Goal: Task Accomplishment & Management: Complete application form

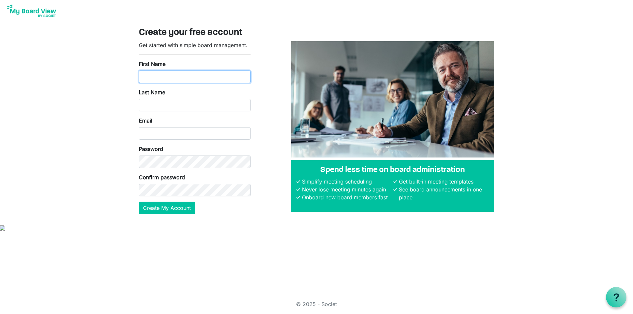
click at [198, 79] on input "First Name" at bounding box center [195, 77] width 112 height 13
type input "Paupl"
type input "Savas"
click at [200, 76] on input "Paupl" at bounding box center [195, 77] width 112 height 13
type input "Paul"
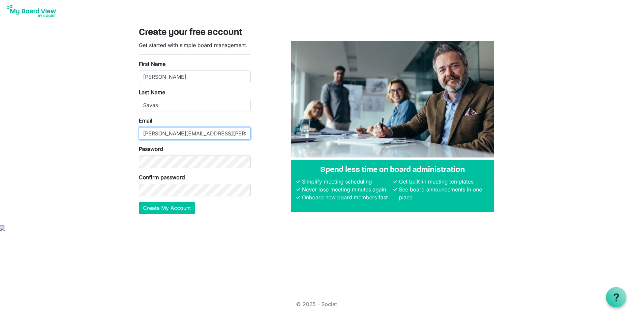
type input "paul.savas@cobblestonefarms.org"
click at [172, 209] on button "Create My Account" at bounding box center [167, 208] width 56 height 13
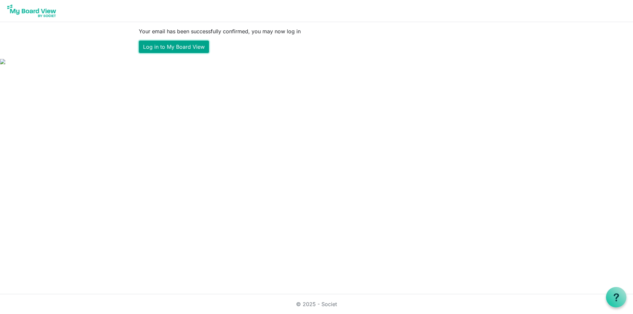
click at [185, 51] on link "Log in to My Board View" at bounding box center [174, 47] width 70 height 13
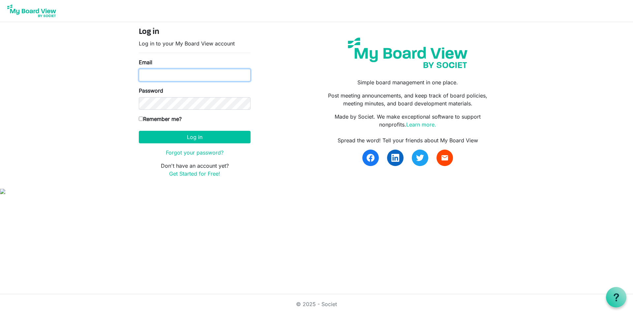
type input "paul.savas@cobblestonefarms.org"
click at [171, 120] on label "Remember me?" at bounding box center [160, 119] width 43 height 8
click at [143, 120] on input "Remember me?" at bounding box center [141, 119] width 4 height 4
checkbox input "true"
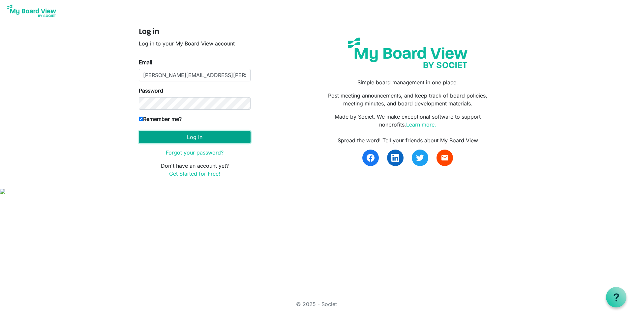
click at [177, 132] on button "Log in" at bounding box center [195, 137] width 112 height 13
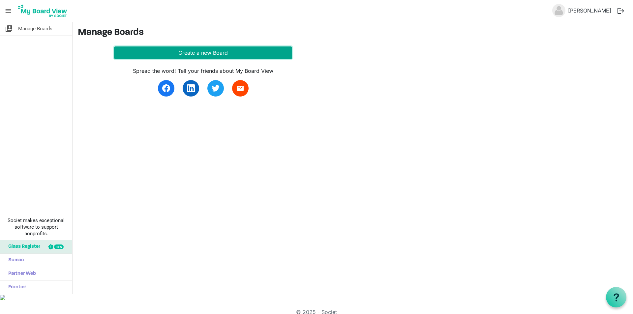
click at [187, 53] on button "Create a new Board" at bounding box center [203, 52] width 178 height 13
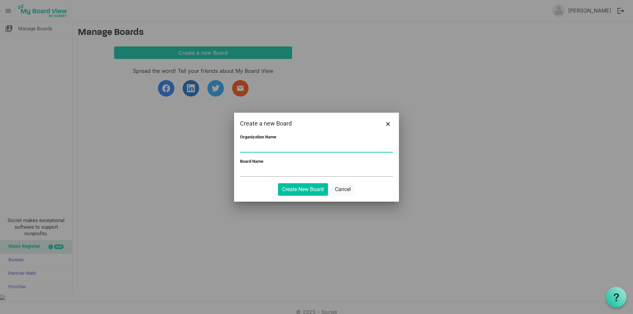
click at [275, 144] on input "Organization Name" at bounding box center [316, 147] width 153 height 10
type input "Cobblestone Farms"
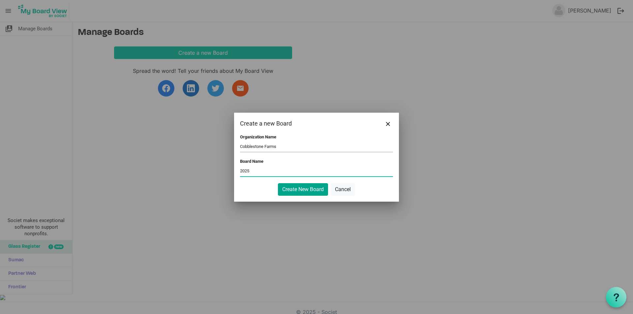
type input "2025"
click at [310, 193] on button "Create New Board" at bounding box center [303, 189] width 50 height 13
click at [306, 190] on button "Create New Board" at bounding box center [303, 189] width 50 height 13
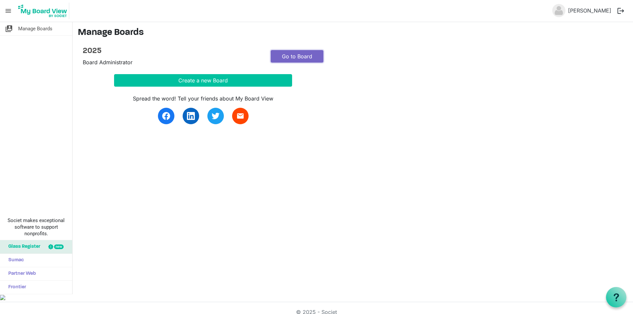
click at [303, 55] on link "Go to Board" at bounding box center [297, 56] width 53 height 13
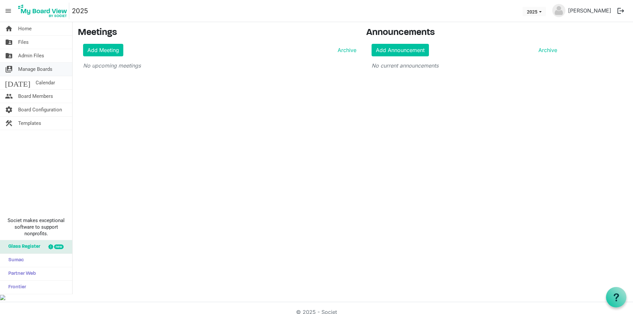
click at [39, 71] on span "Manage Boards" at bounding box center [35, 69] width 34 height 13
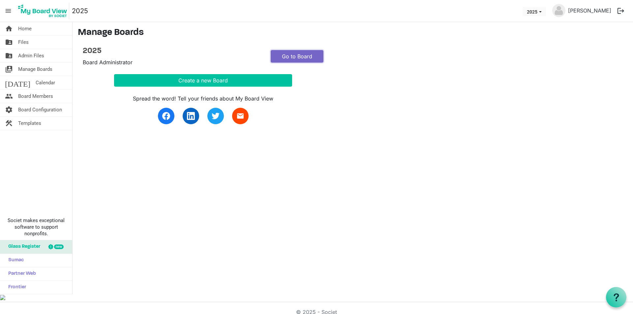
click at [303, 57] on link "Go to Board" at bounding box center [297, 56] width 53 height 13
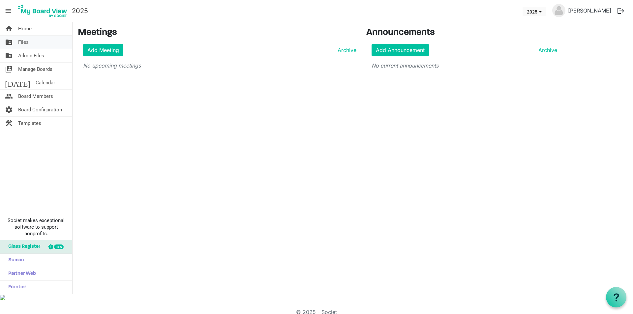
click at [27, 42] on span "Files" at bounding box center [23, 42] width 11 height 13
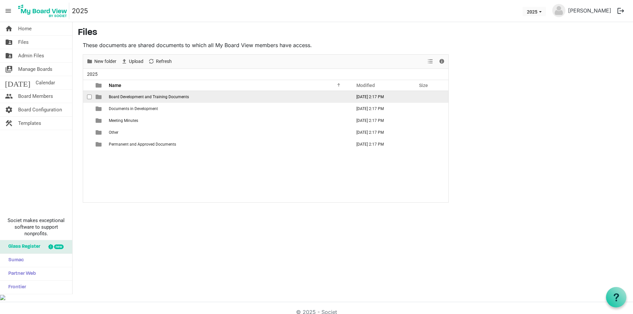
click at [159, 98] on span "Board Development and Training Documents" at bounding box center [149, 97] width 80 height 5
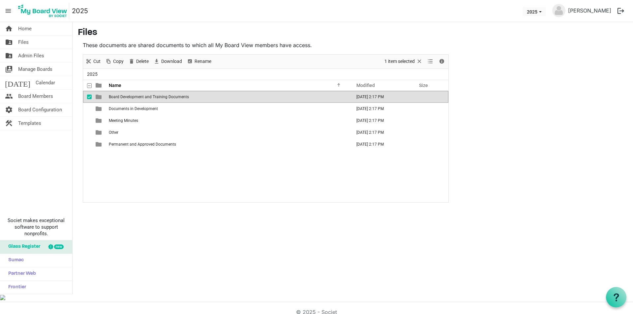
click at [159, 98] on span "Board Development and Training Documents" at bounding box center [149, 97] width 80 height 5
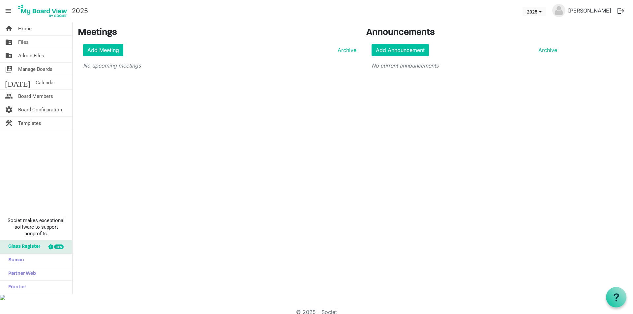
click at [3, 8] on span "menu" at bounding box center [8, 11] width 13 height 13
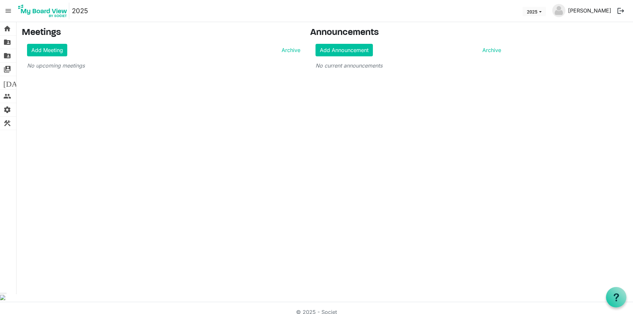
click at [607, 8] on link "[PERSON_NAME]" at bounding box center [589, 10] width 48 height 13
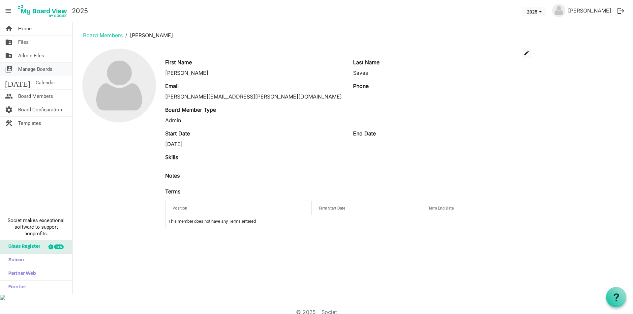
click at [45, 75] on span "Manage Boards" at bounding box center [35, 69] width 34 height 13
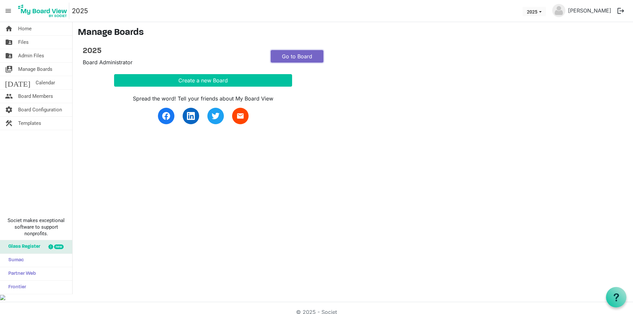
click at [291, 53] on link "Go to Board" at bounding box center [297, 56] width 53 height 13
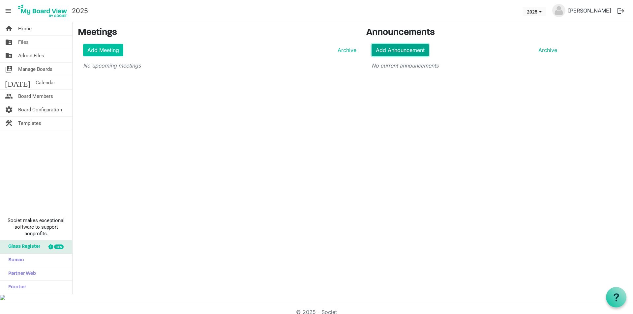
click at [418, 51] on link "Add Announcement" at bounding box center [399, 50] width 57 height 13
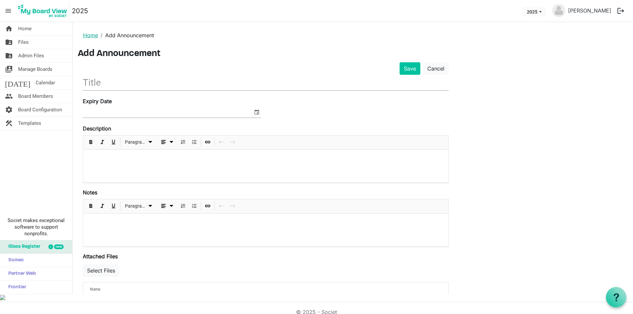
click at [86, 36] on link "Home" at bounding box center [90, 35] width 15 height 7
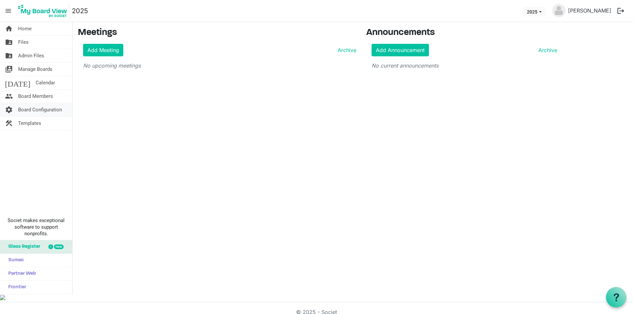
click at [38, 110] on span "Board Configuration" at bounding box center [40, 109] width 44 height 13
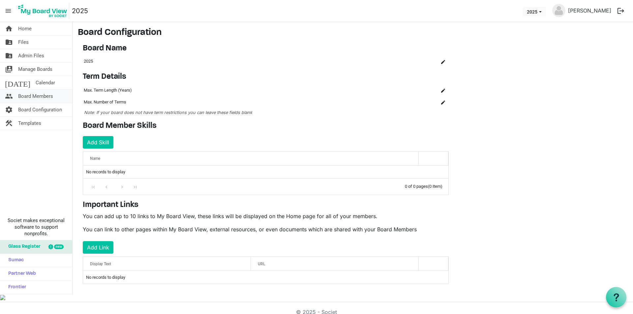
click at [41, 98] on span "Board Members" at bounding box center [35, 96] width 35 height 13
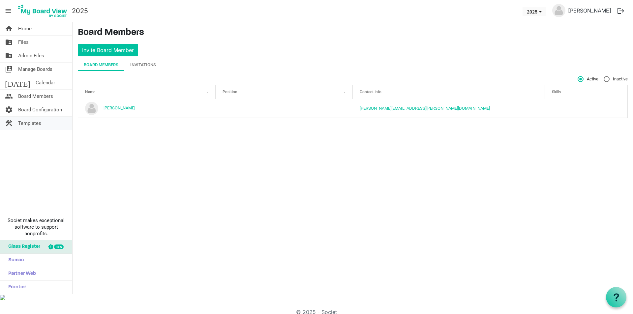
click at [37, 124] on span "Templates" at bounding box center [29, 123] width 23 height 13
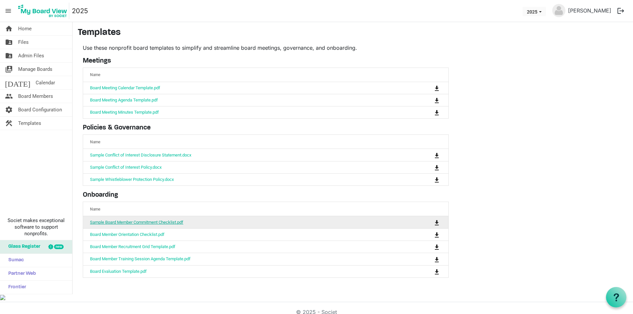
click at [160, 223] on link "Sample Board Member Commitment Checklist.pdf" at bounding box center [136, 222] width 93 height 5
